Goal: Task Accomplishment & Management: Complete application form

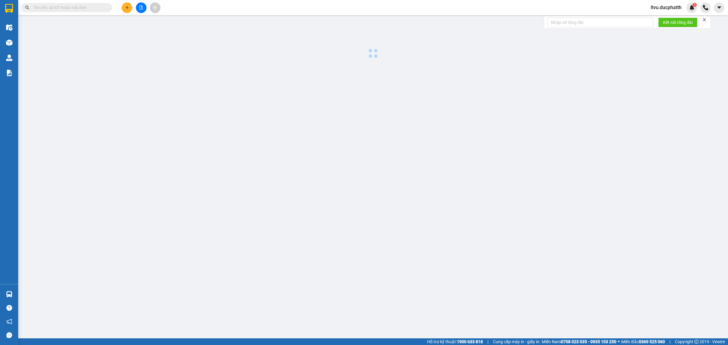
click at [75, 9] on input "text" at bounding box center [69, 7] width 72 height 7
paste input "0969746286"
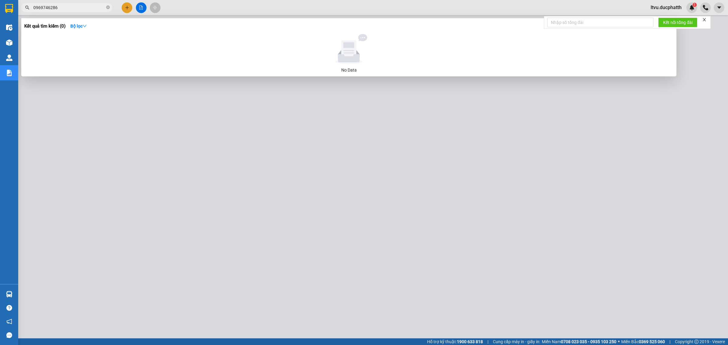
click at [68, 7] on input "0969746286" at bounding box center [69, 7] width 72 height 7
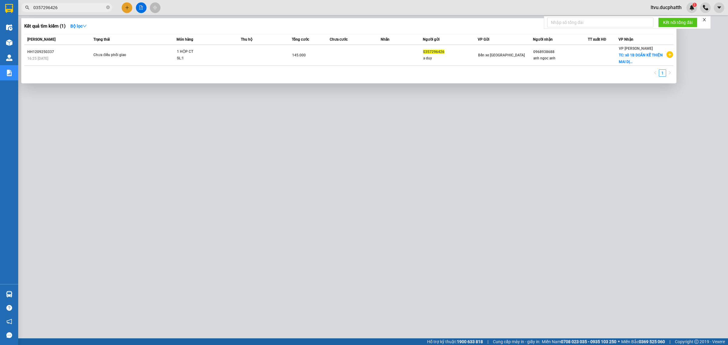
type input "0357296426"
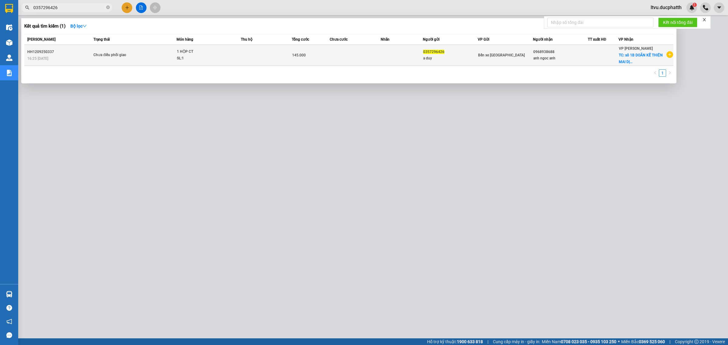
click at [144, 57] on span "Chưa điều phối giao" at bounding box center [134, 55] width 83 height 7
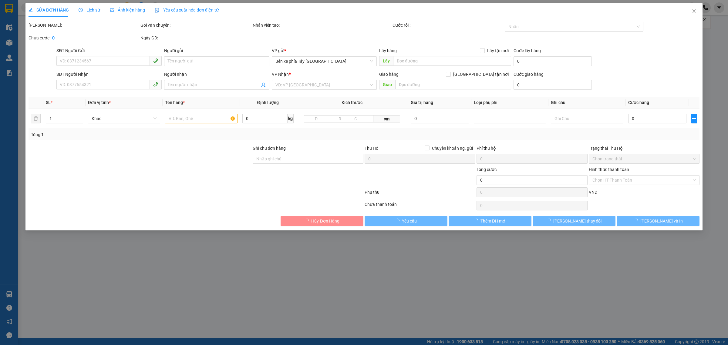
type input "0357296426"
type input "a duy"
type input "0968938688"
type input "anh ngoc anh"
checkbox input "true"
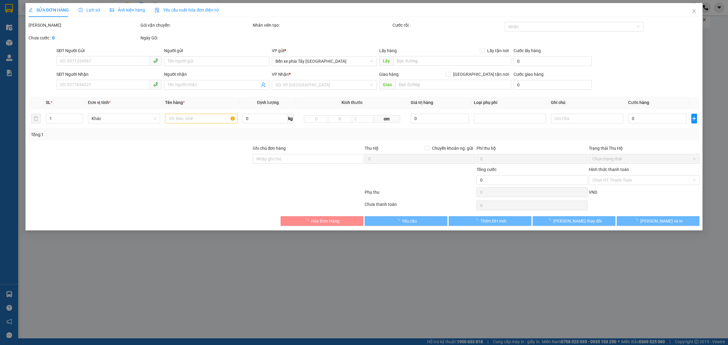
type input "sô 1B DOÃN KẾ THIỆN MAI DỊCH CẦU GIẤY"
type input "145.000"
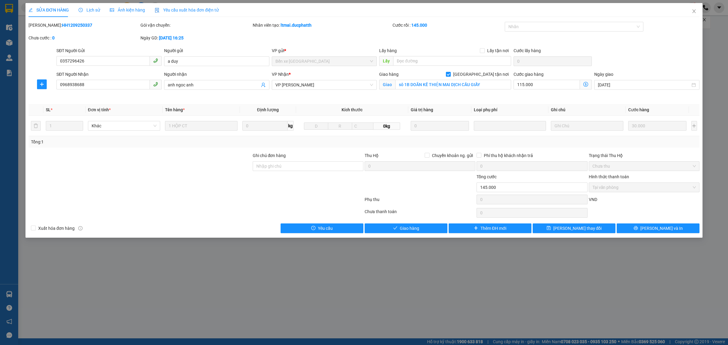
click at [90, 13] on div "Lịch sử" at bounding box center [90, 10] width 22 height 7
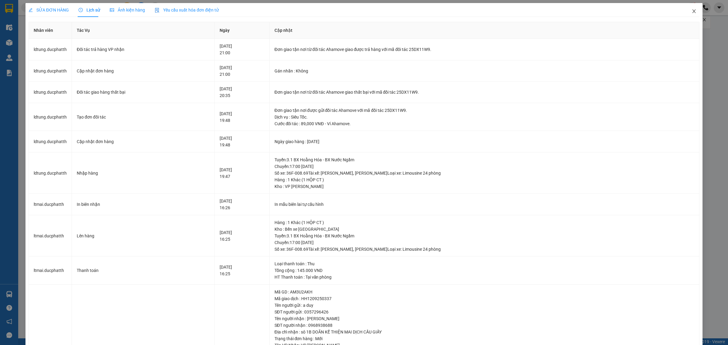
click at [692, 12] on icon "close" at bounding box center [693, 11] width 3 height 4
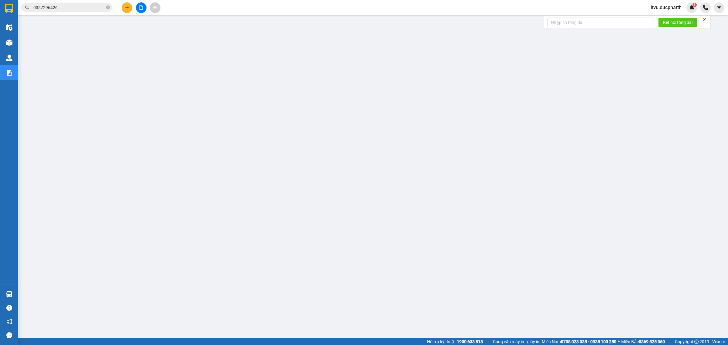
click at [90, 8] on input "0357296426" at bounding box center [69, 7] width 72 height 7
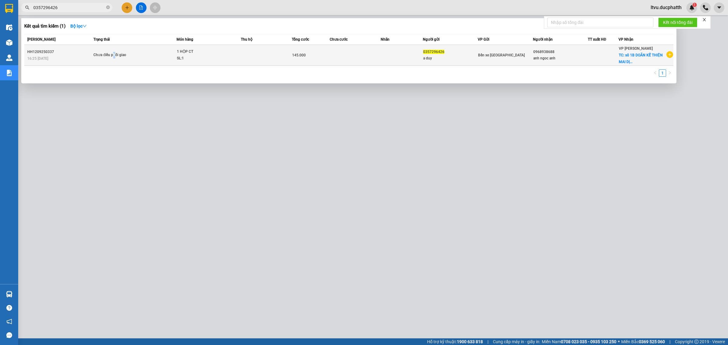
click at [115, 49] on td "Chưa điều phối giao" at bounding box center [134, 55] width 85 height 21
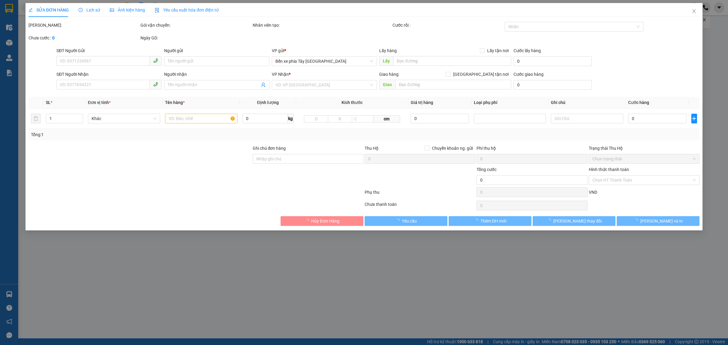
type input "0357296426"
type input "a duy"
type input "0968938688"
type input "anh ngoc anh"
checkbox input "true"
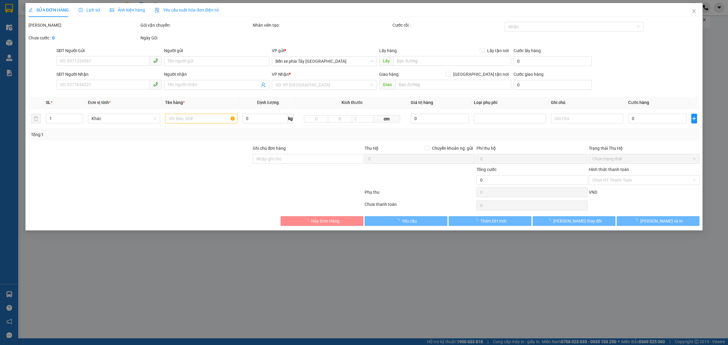
type input "sô 1B DOÃN KẾ THIỆN MAI DỊCH CẦU GIẤY"
type input "145.000"
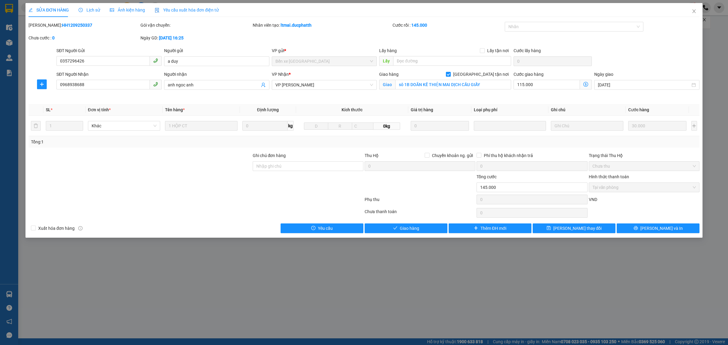
click at [94, 12] on span "Lịch sử" at bounding box center [90, 10] width 22 height 5
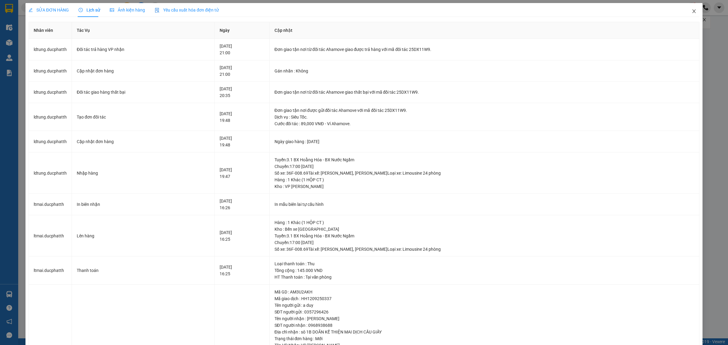
click at [692, 12] on icon "close" at bounding box center [694, 11] width 5 height 5
